Goal: Task Accomplishment & Management: Complete application form

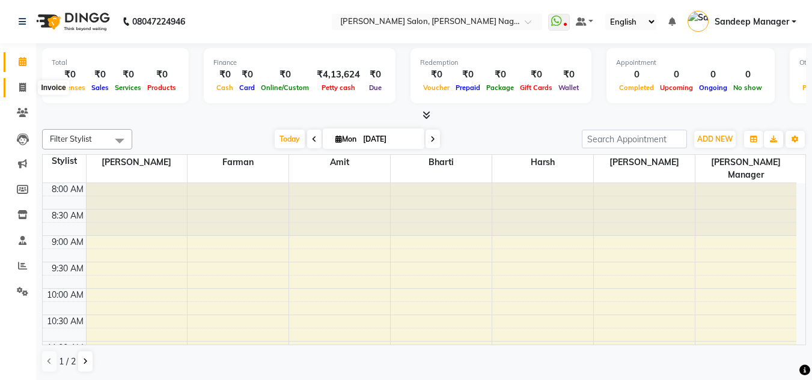
click at [20, 91] on icon at bounding box center [22, 87] width 7 height 9
select select "8641"
select select "service"
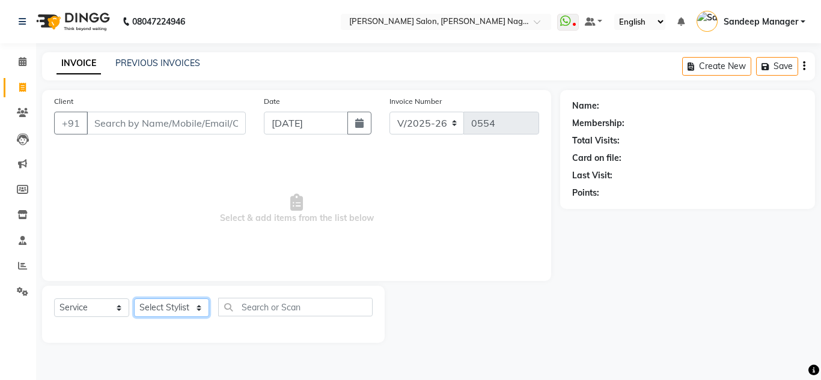
click at [186, 304] on select "Select Stylist [PERSON_NAME] [PERSON_NAME] [PERSON_NAME] Manager [PERSON_NAME] …" at bounding box center [171, 308] width 75 height 19
select select "89009"
click at [134, 299] on select "Select Stylist [PERSON_NAME] [PERSON_NAME] [PERSON_NAME] Manager [PERSON_NAME] …" at bounding box center [171, 308] width 75 height 19
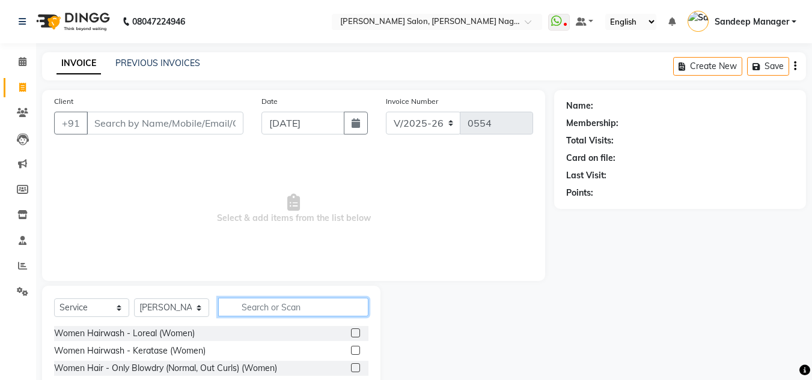
click at [269, 308] on input "text" at bounding box center [293, 307] width 150 height 19
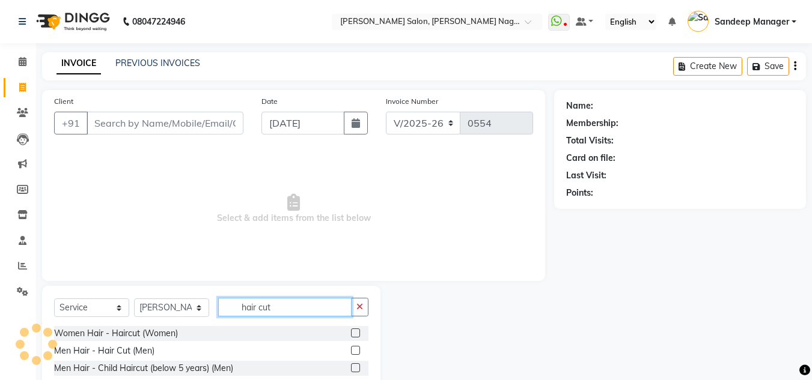
type input "hair cut"
click at [356, 349] on label at bounding box center [355, 350] width 9 height 9
click at [356, 349] on input "checkbox" at bounding box center [355, 351] width 8 height 8
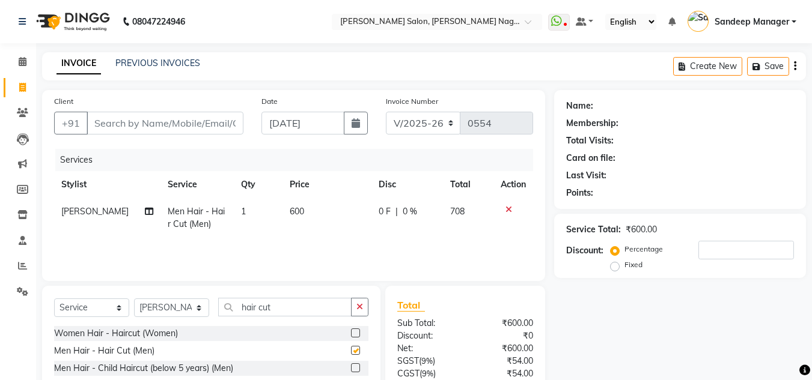
checkbox input "false"
click at [202, 127] on input "Client" at bounding box center [165, 123] width 157 height 23
type input "9"
type input "0"
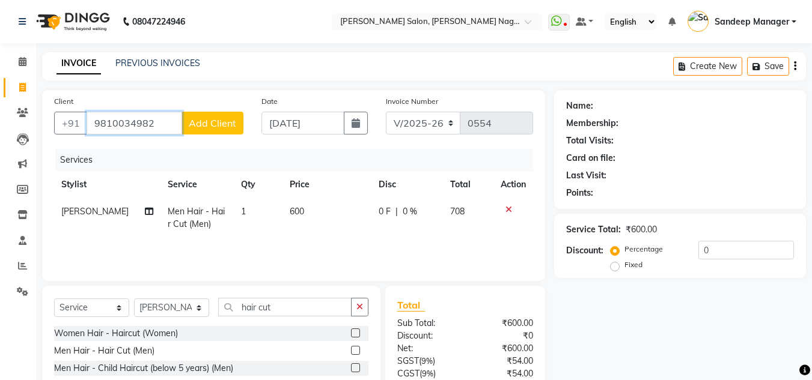
type input "9810034982"
click at [220, 121] on span "Add Client" at bounding box center [212, 123] width 47 height 12
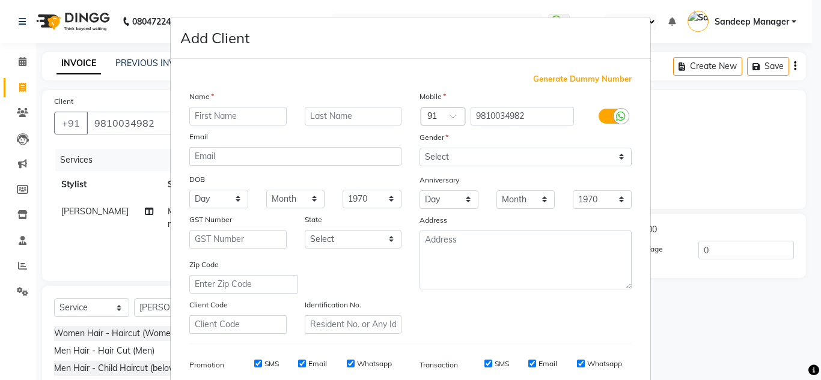
click at [152, 143] on ngb-modal-window "Add Client Generate Dummy Number Name Email DOB Day 01 02 03 04 05 06 07 08 09 …" at bounding box center [410, 190] width 821 height 380
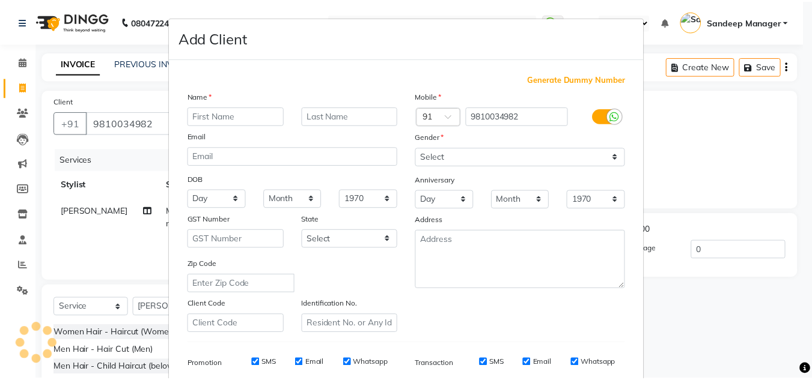
scroll to position [174, 0]
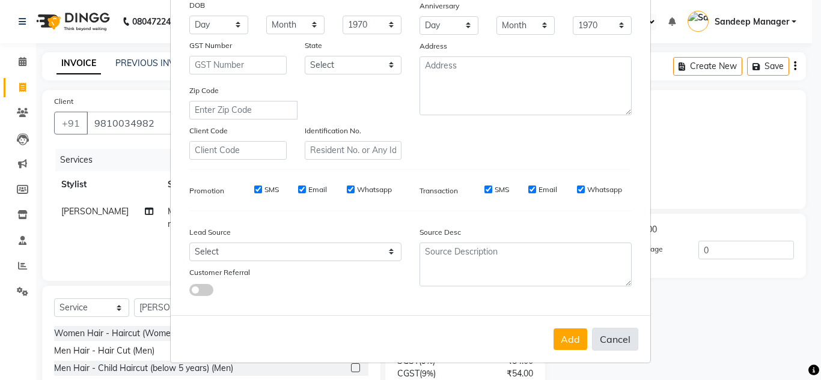
click at [613, 341] on button "Cancel" at bounding box center [615, 339] width 46 height 23
select select
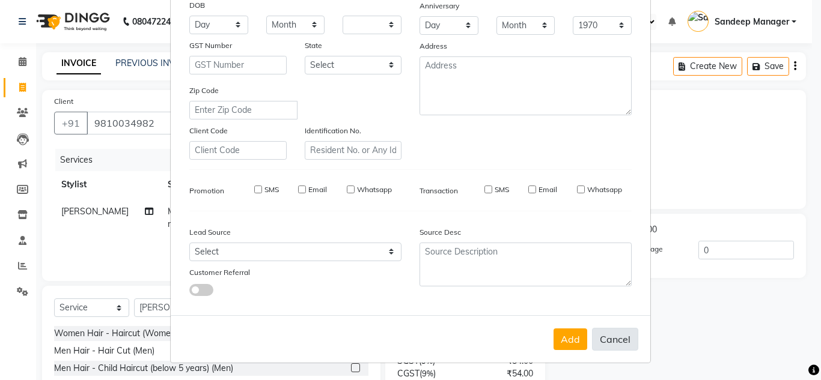
select select
checkbox input "false"
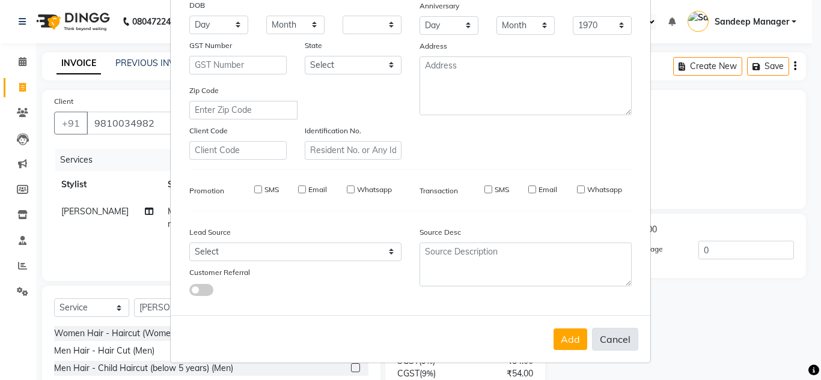
checkbox input "false"
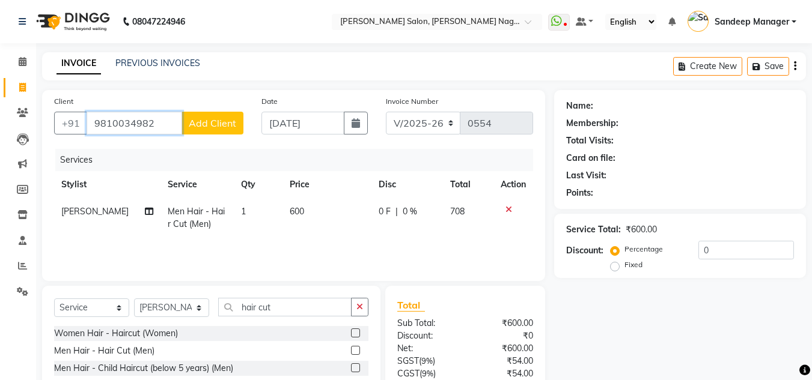
click at [157, 126] on input "9810034982" at bounding box center [135, 123] width 96 height 23
type input "9"
type input "p"
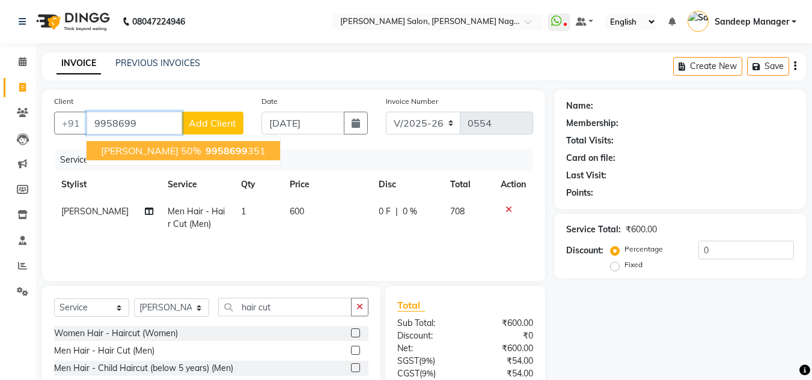
click at [191, 151] on span "[PERSON_NAME] 50%" at bounding box center [151, 151] width 100 height 12
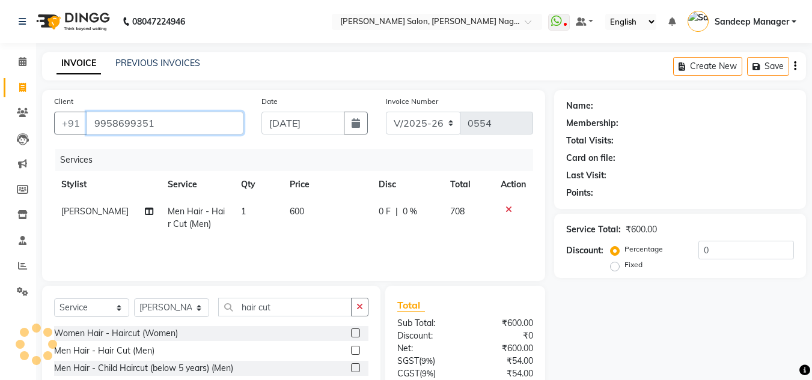
type input "9958699351"
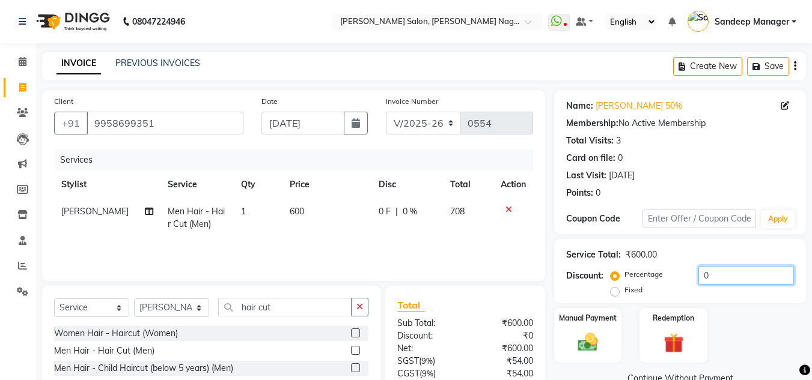
click at [698, 273] on input "0" at bounding box center [746, 275] width 96 height 19
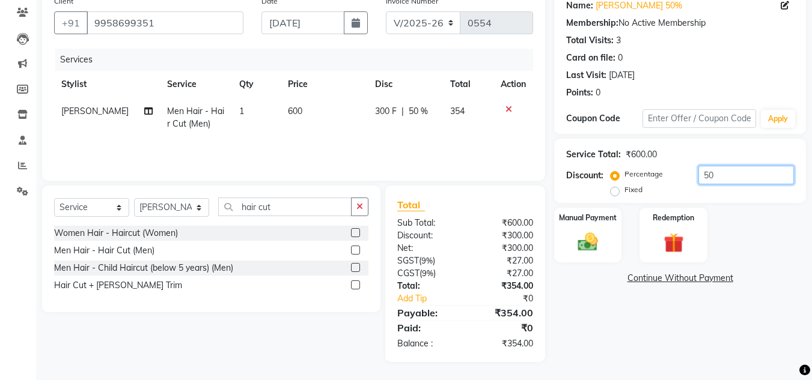
scroll to position [72, 0]
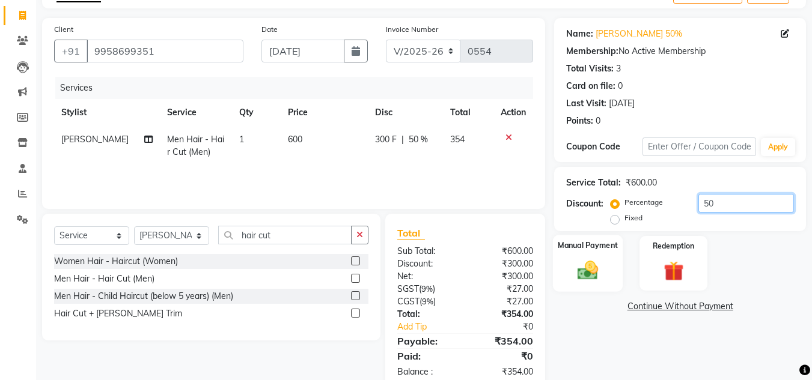
type input "50"
click at [591, 255] on div "Manual Payment" at bounding box center [588, 263] width 70 height 57
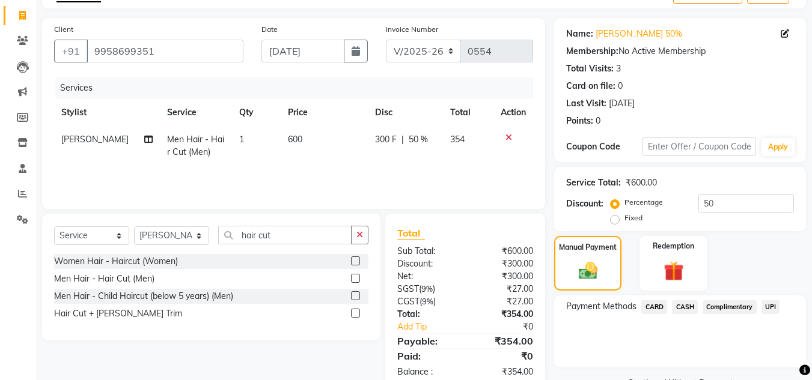
click at [685, 307] on span "CASH" at bounding box center [685, 307] width 26 height 14
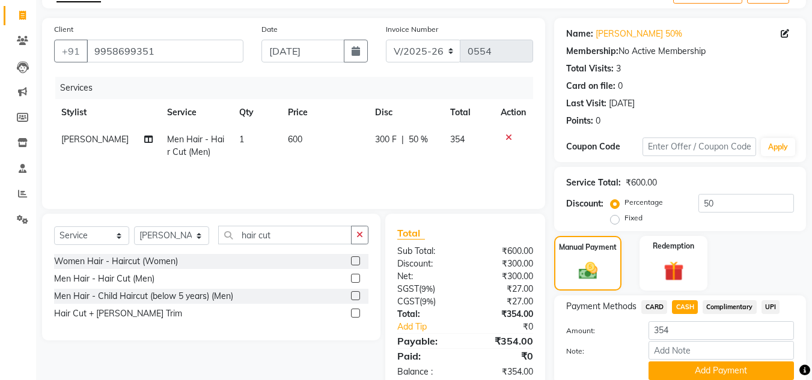
scroll to position [120, 0]
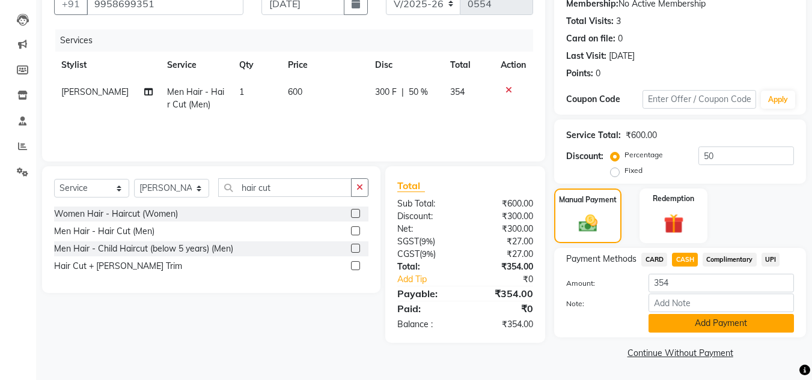
click at [681, 317] on button "Add Payment" at bounding box center [720, 323] width 145 height 19
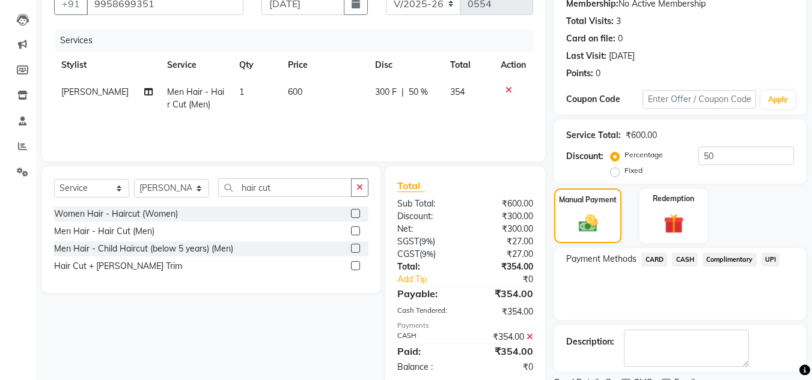
scroll to position [170, 0]
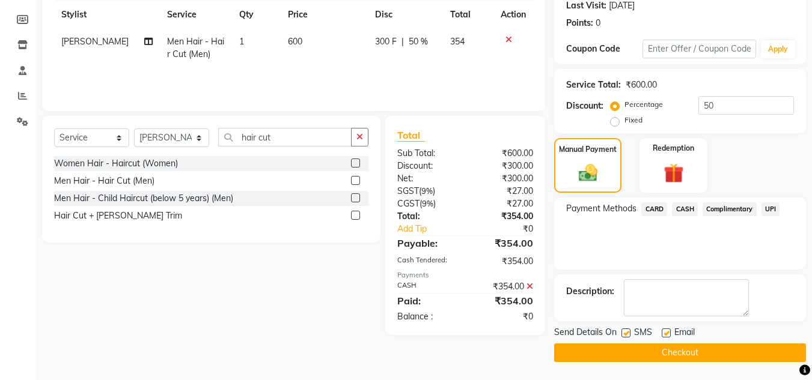
click at [627, 349] on button "Checkout" at bounding box center [680, 353] width 252 height 19
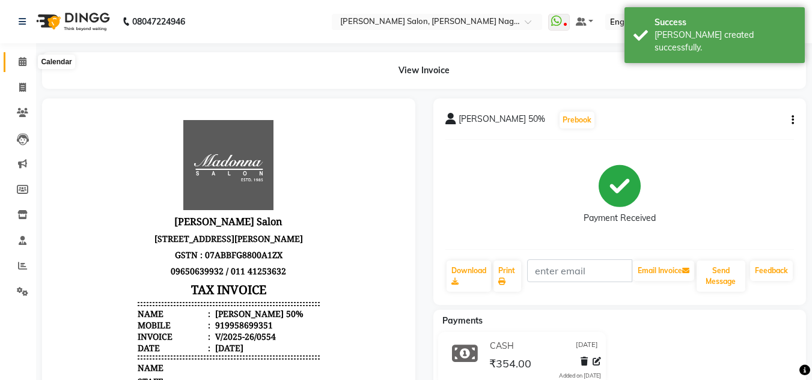
click at [23, 66] on span at bounding box center [22, 62] width 21 height 14
